Goal: Register for event/course

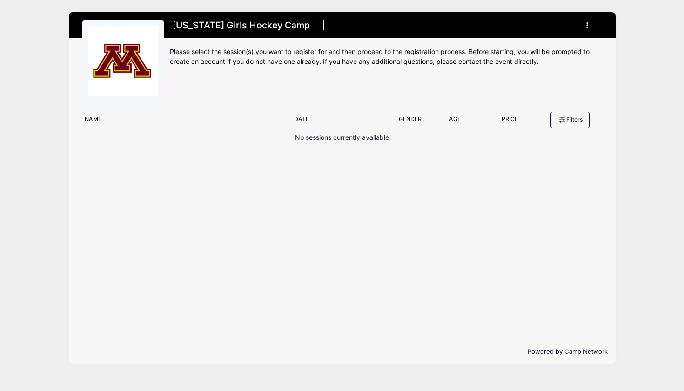
click at [305, 141] on p "No sessions currently available" at bounding box center [342, 138] width 94 height 10
click at [323, 141] on p "No sessions currently available" at bounding box center [342, 138] width 94 height 10
click at [320, 121] on div "Date" at bounding box center [340, 121] width 100 height 13
